Goal: Find specific page/section: Find specific page/section

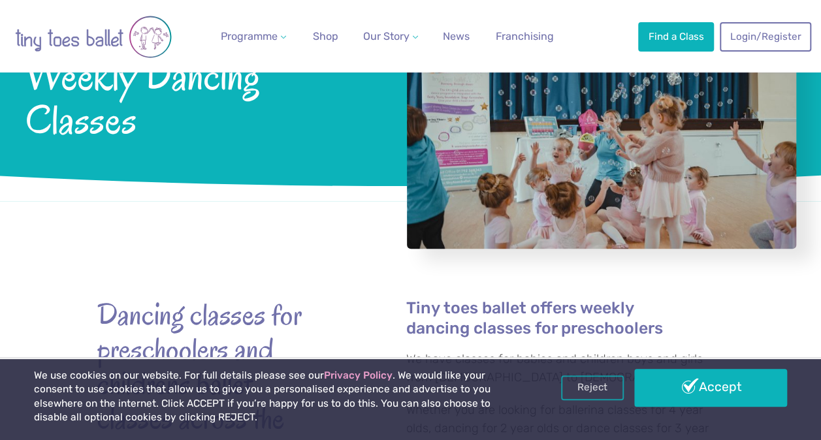
scroll to position [196, 0]
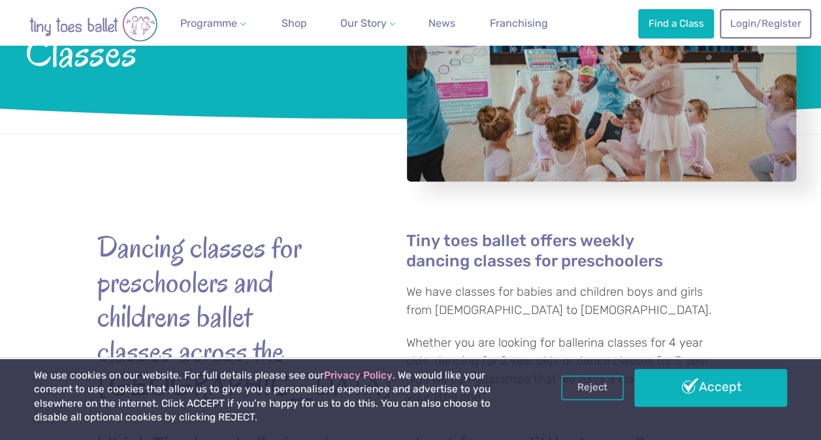
click at [758, 395] on link "Accept" at bounding box center [710, 388] width 153 height 38
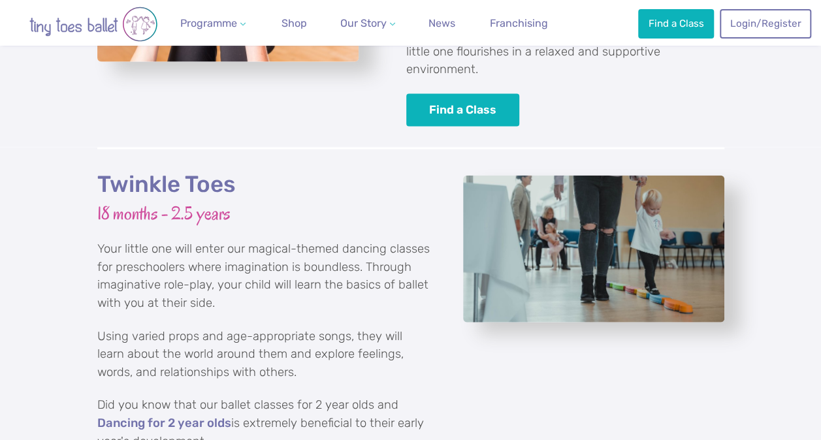
scroll to position [1503, 0]
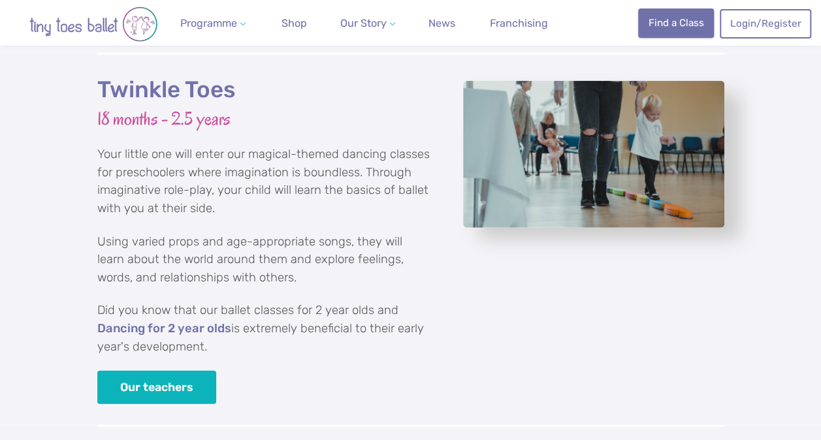
click at [683, 24] on link "Find a Class" at bounding box center [676, 22] width 76 height 29
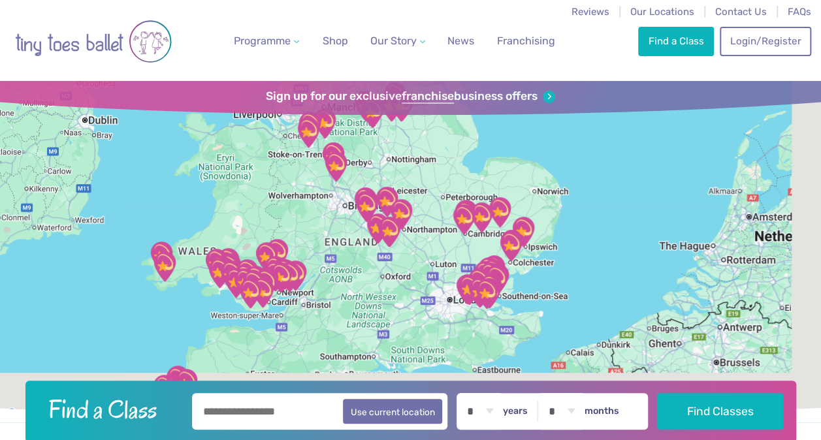
drag, startPoint x: 719, startPoint y: 356, endPoint x: 549, endPoint y: 256, distance: 197.6
click at [556, 255] on div at bounding box center [410, 252] width 821 height 342
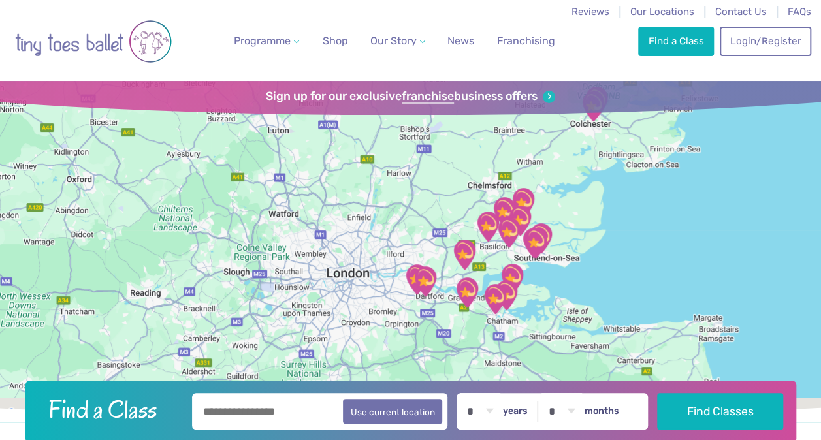
drag, startPoint x: 393, startPoint y: 209, endPoint x: 365, endPoint y: 155, distance: 60.5
click at [365, 155] on div at bounding box center [410, 252] width 821 height 342
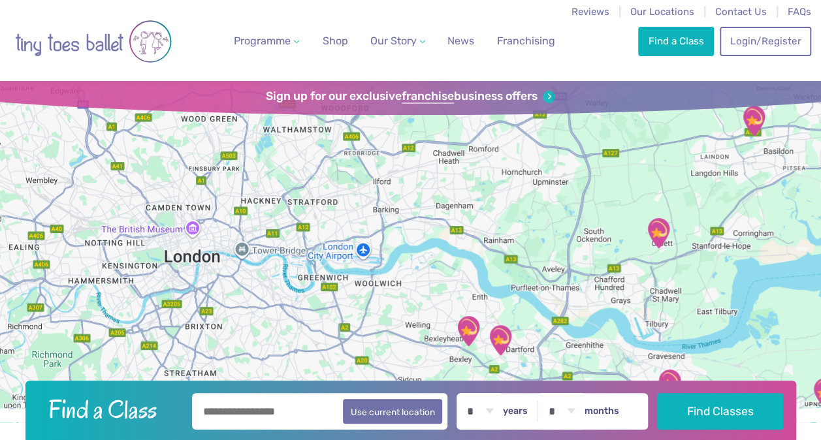
drag, startPoint x: 366, startPoint y: 185, endPoint x: 380, endPoint y: 283, distance: 99.0
click at [380, 283] on div at bounding box center [410, 252] width 821 height 342
